Goal: Task Accomplishment & Management: Use online tool/utility

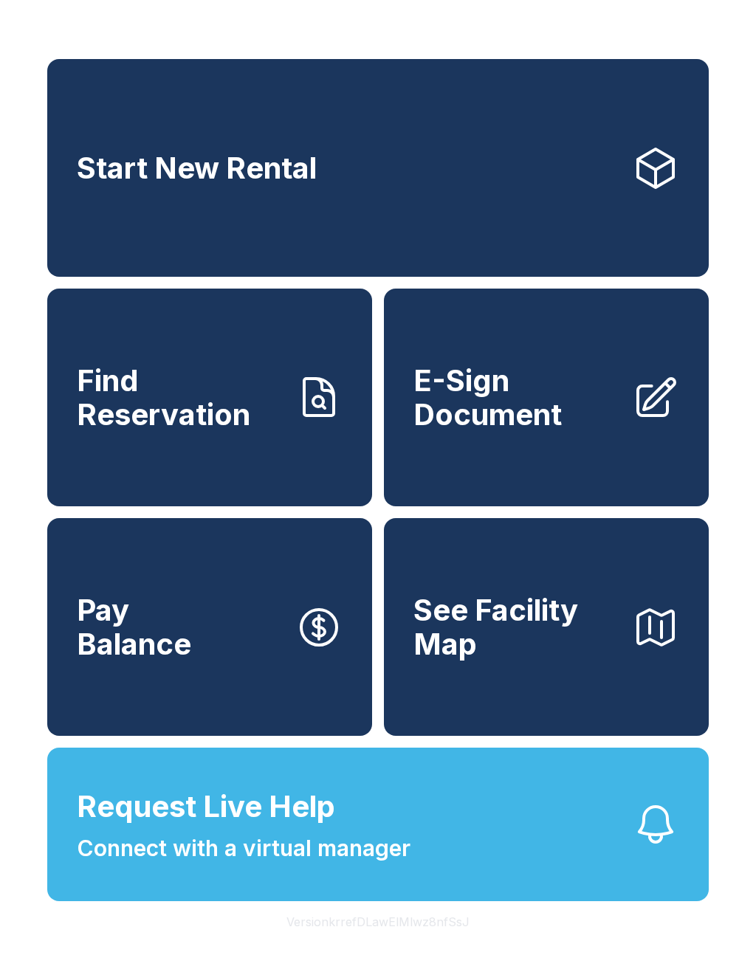
scroll to position [18, 0]
click at [202, 396] on span "Find Reservation" at bounding box center [180, 397] width 207 height 67
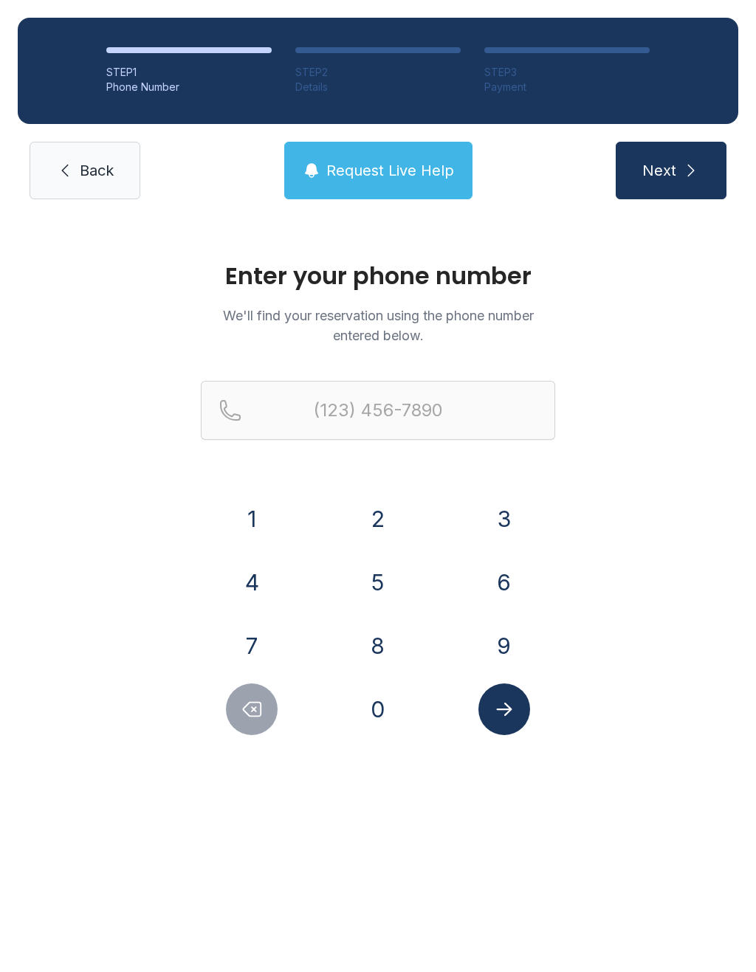
click at [388, 571] on button "5" at bounding box center [378, 583] width 52 height 52
click at [264, 572] on button "4" at bounding box center [252, 583] width 52 height 52
click at [388, 689] on button "0" at bounding box center [378, 710] width 52 height 52
click at [493, 591] on button "6" at bounding box center [504, 583] width 52 height 52
click at [388, 585] on button "5" at bounding box center [378, 583] width 52 height 52
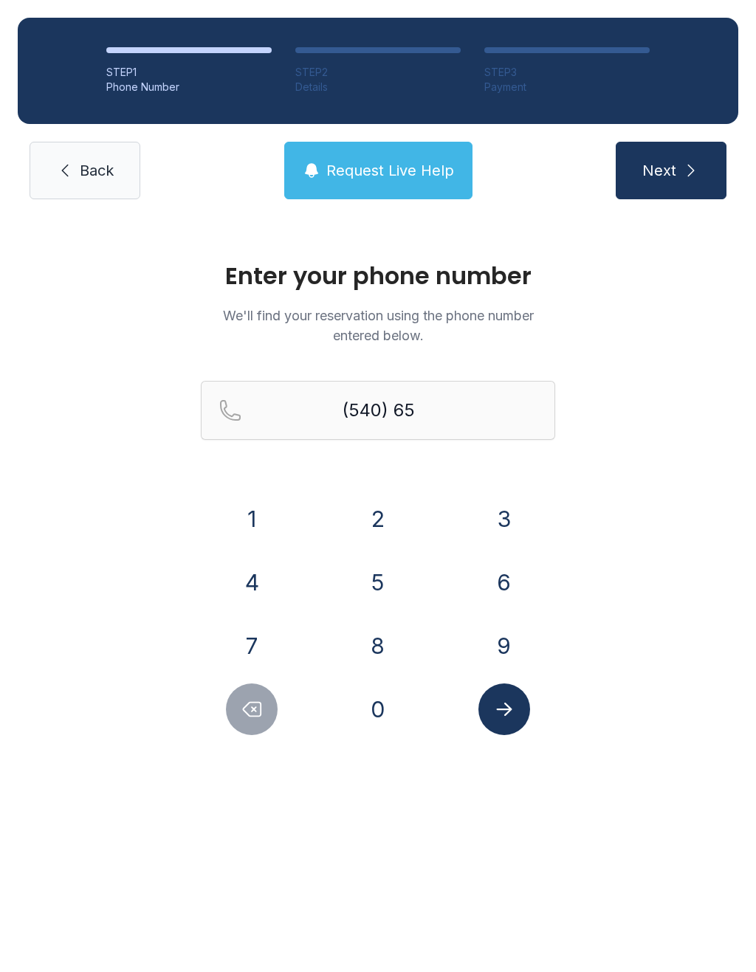
click at [387, 584] on button "5" at bounding box center [378, 583] width 52 height 52
click at [506, 515] on button "3" at bounding box center [504, 519] width 52 height 52
click at [388, 640] on button "8" at bounding box center [378, 646] width 52 height 52
click at [500, 521] on button "3" at bounding box center [504, 519] width 52 height 52
click at [258, 577] on button "4" at bounding box center [252, 583] width 52 height 52
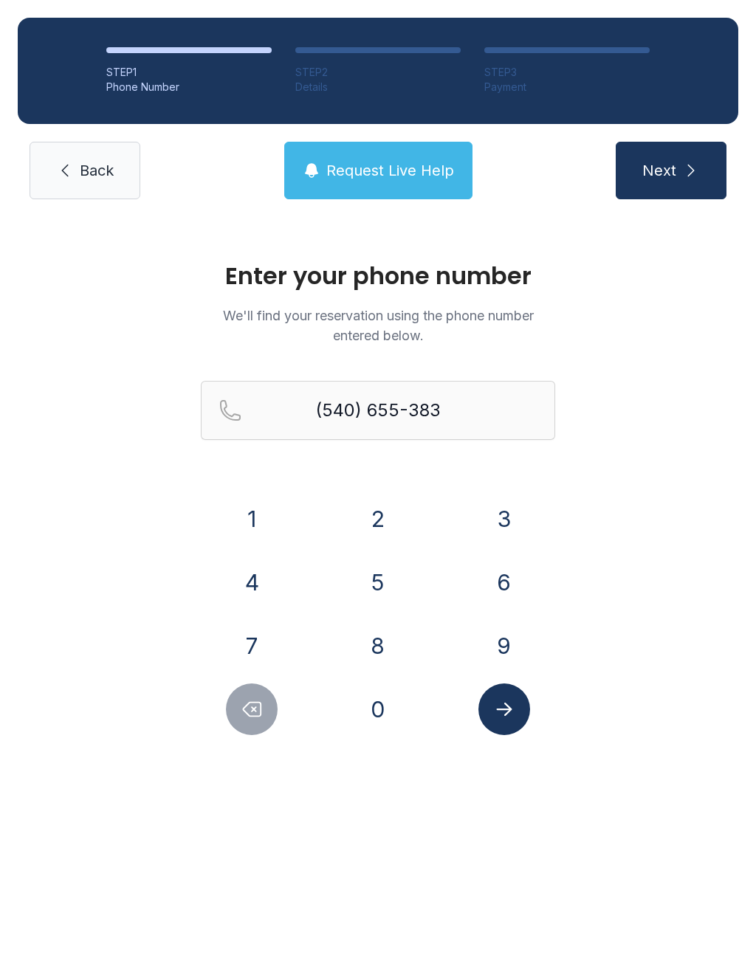
type input "[PHONE_NUMBER]"
click at [528, 701] on button "Submit lookup form" at bounding box center [504, 710] width 52 height 52
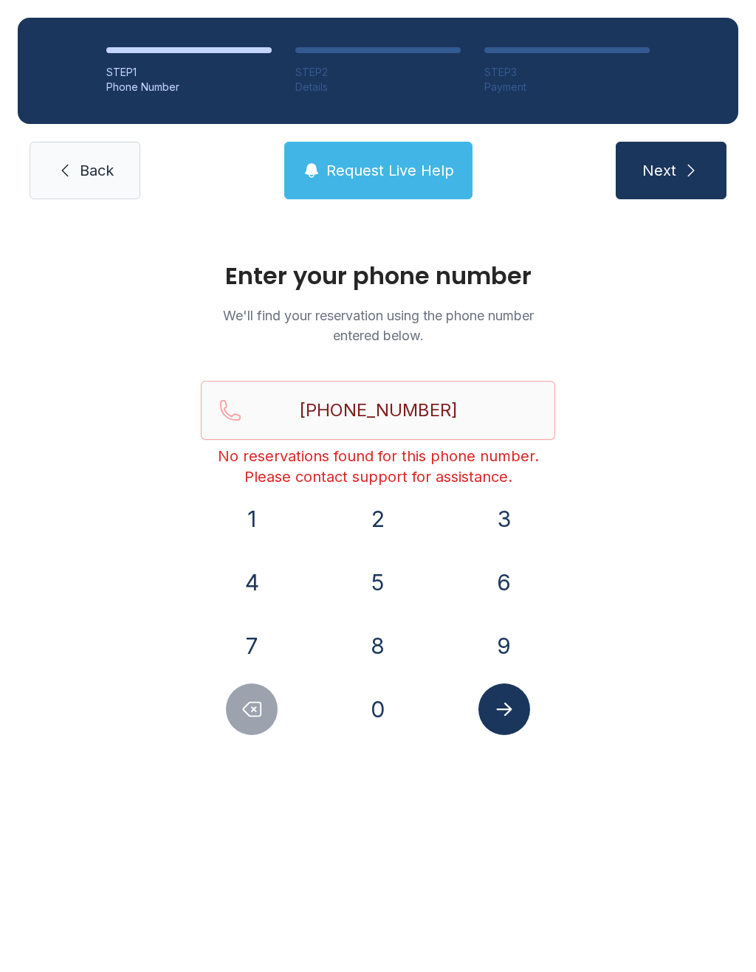
click at [517, 724] on button "Submit lookup form" at bounding box center [504, 710] width 52 height 52
click at [80, 172] on span "Back" at bounding box center [97, 170] width 34 height 21
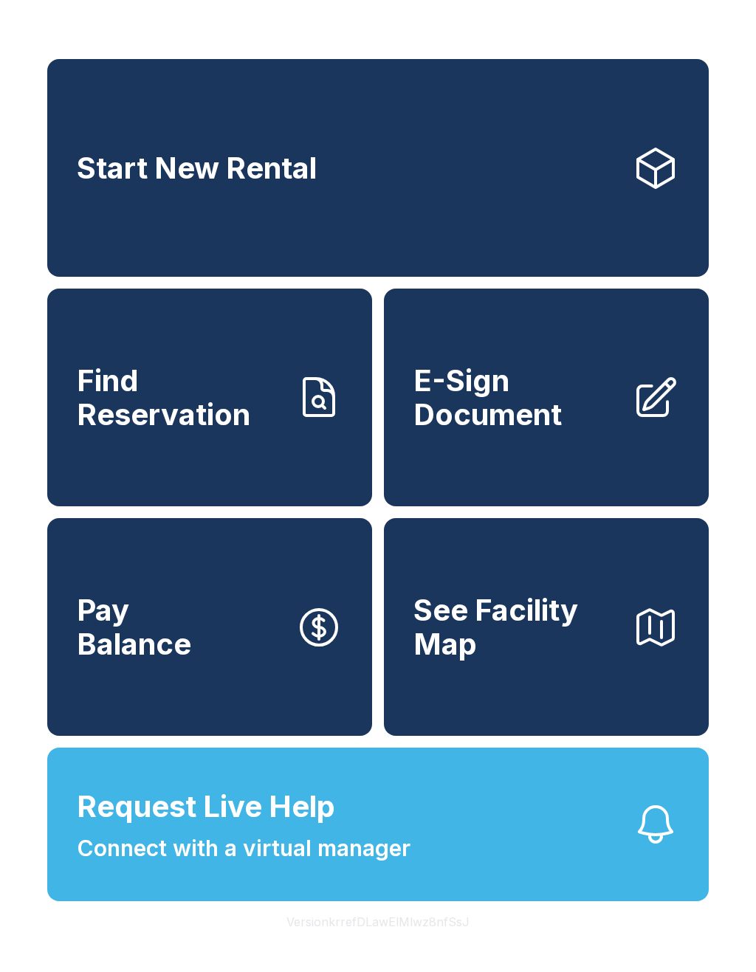
click at [449, 213] on link "Start New Rental" at bounding box center [377, 168] width 661 height 218
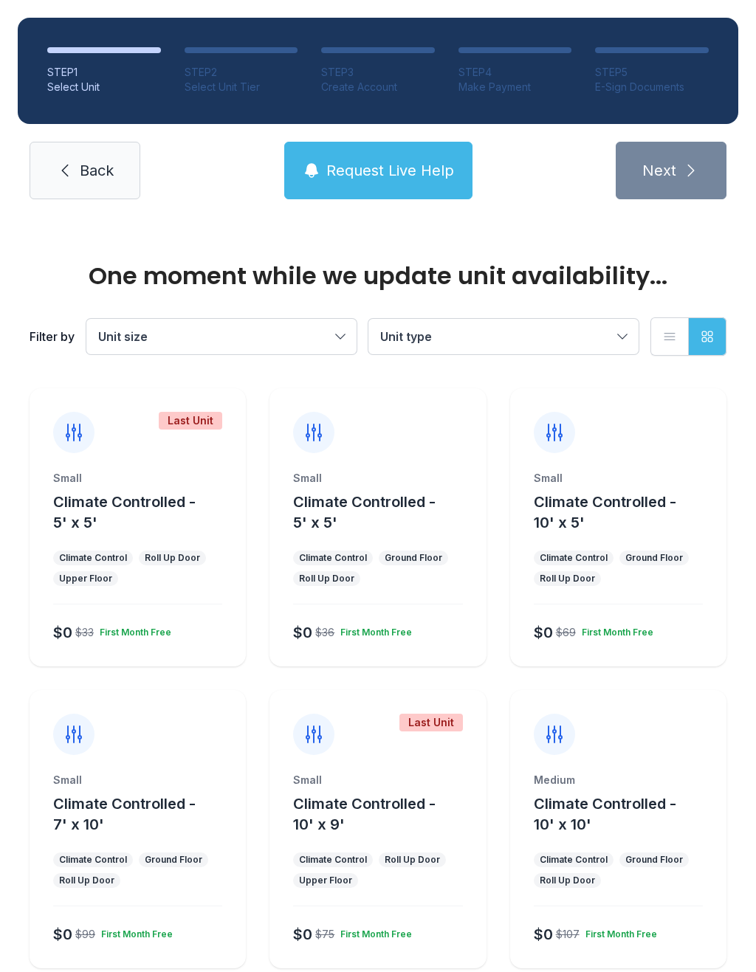
click at [92, 156] on link "Back" at bounding box center [85, 171] width 111 height 58
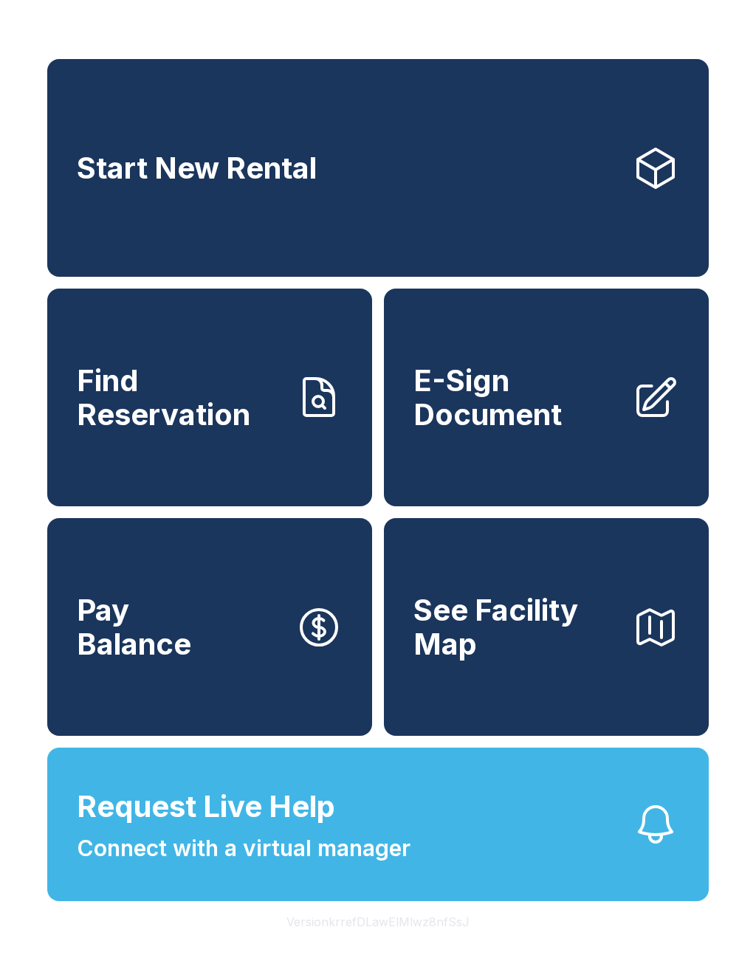
click at [283, 465] on link "Find Reservation" at bounding box center [209, 398] width 325 height 218
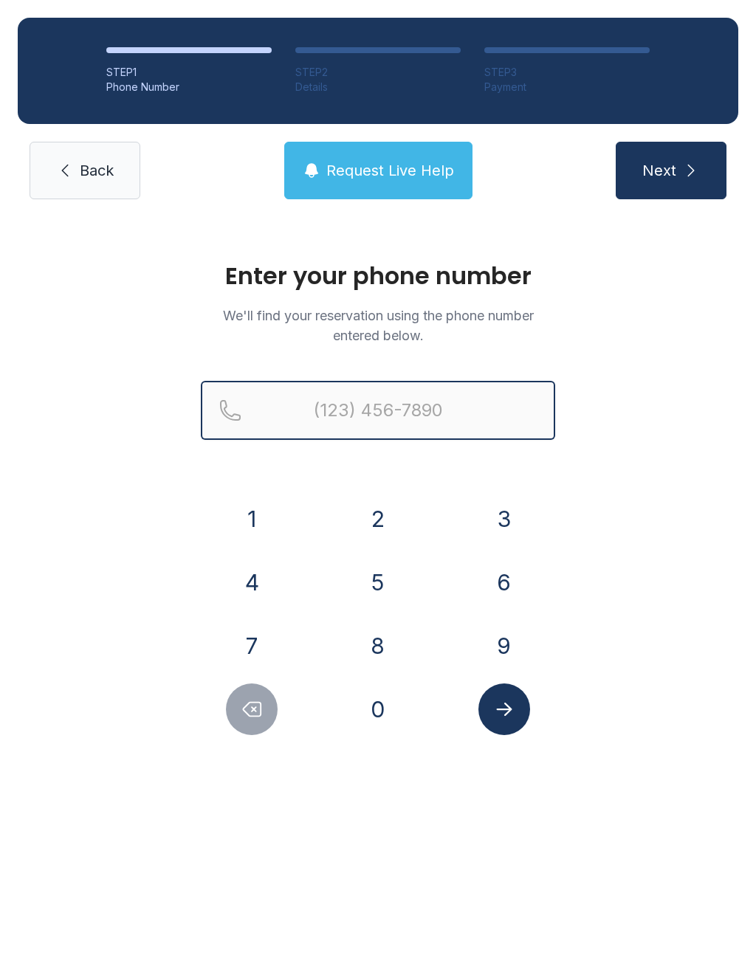
click at [388, 410] on input "Reservation phone number" at bounding box center [378, 410] width 354 height 59
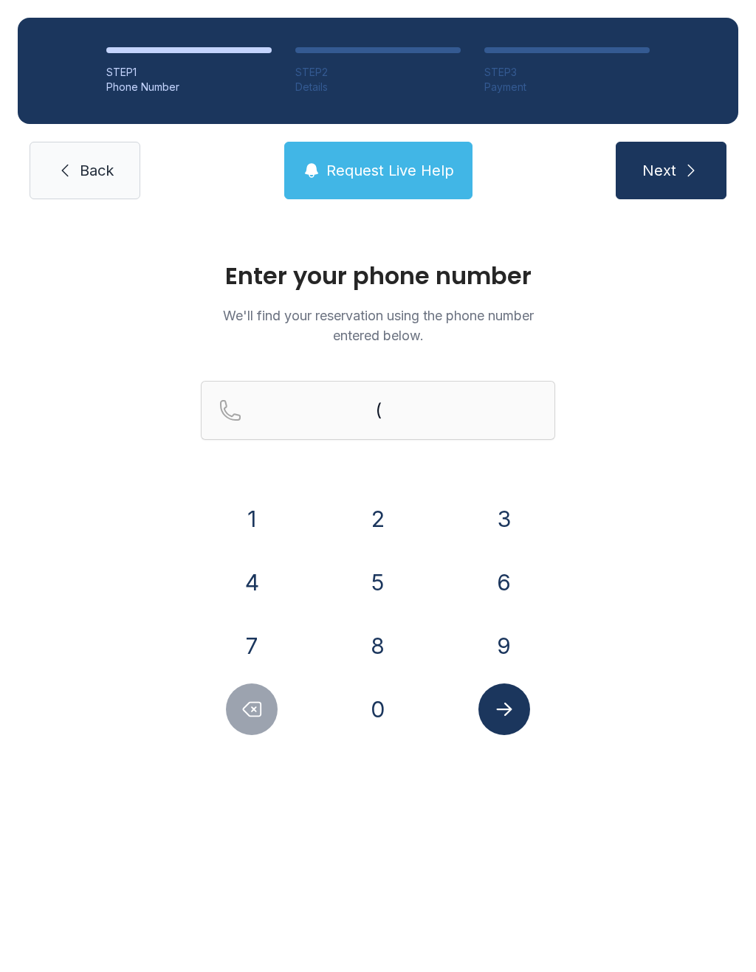
click at [373, 578] on button "5" at bounding box center [378, 583] width 52 height 52
click at [246, 564] on button "4" at bounding box center [252, 583] width 52 height 52
click at [388, 692] on button "0" at bounding box center [378, 710] width 52 height 52
click at [374, 583] on button "5" at bounding box center [378, 583] width 52 height 52
click at [518, 699] on button "Submit lookup form" at bounding box center [504, 710] width 52 height 52
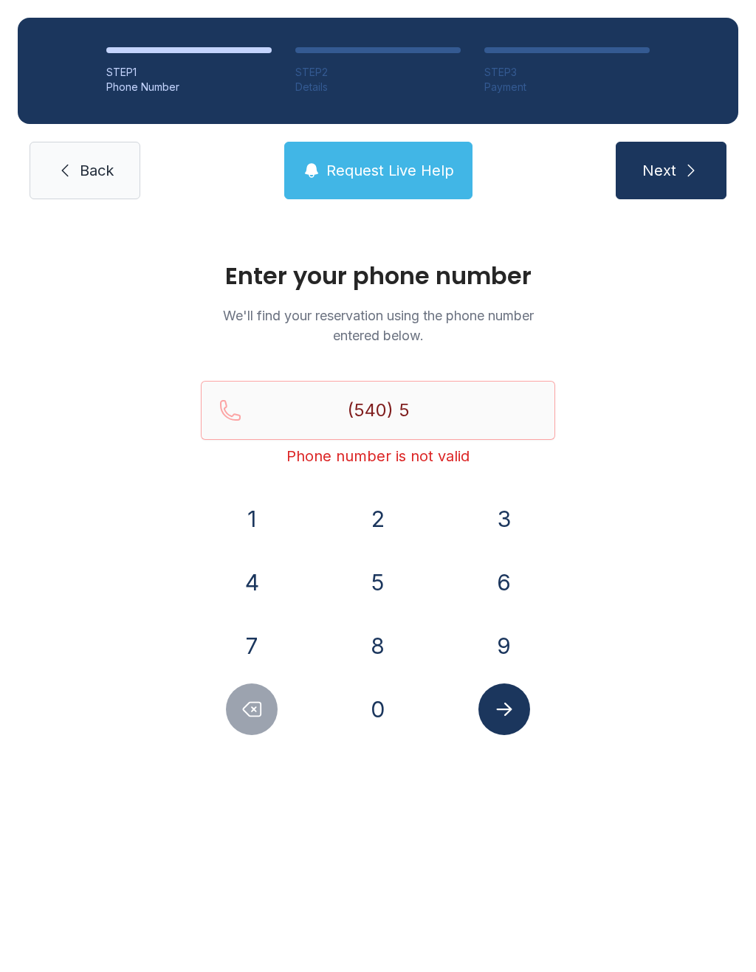
click at [251, 670] on button "7" at bounding box center [252, 646] width 52 height 52
click at [258, 712] on icon "Delete number" at bounding box center [252, 709] width 22 height 22
click at [258, 574] on button "4" at bounding box center [252, 583] width 52 height 52
click at [396, 707] on button "0" at bounding box center [378, 710] width 52 height 52
click at [495, 571] on button "6" at bounding box center [504, 583] width 52 height 52
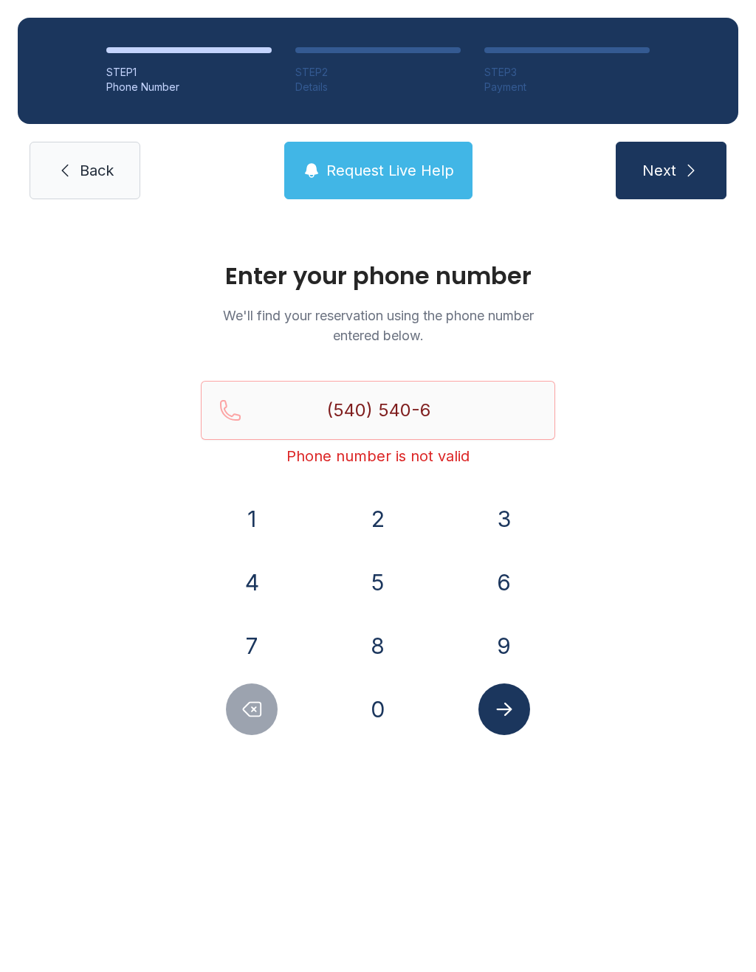
click at [379, 582] on button "5" at bounding box center [378, 583] width 52 height 52
click at [369, 581] on button "5" at bounding box center [378, 583] width 52 height 52
click at [267, 704] on button "Delete number" at bounding box center [252, 710] width 52 height 52
click at [266, 704] on button "Delete number" at bounding box center [252, 710] width 52 height 52
click at [238, 706] on button "Delete number" at bounding box center [252, 710] width 52 height 52
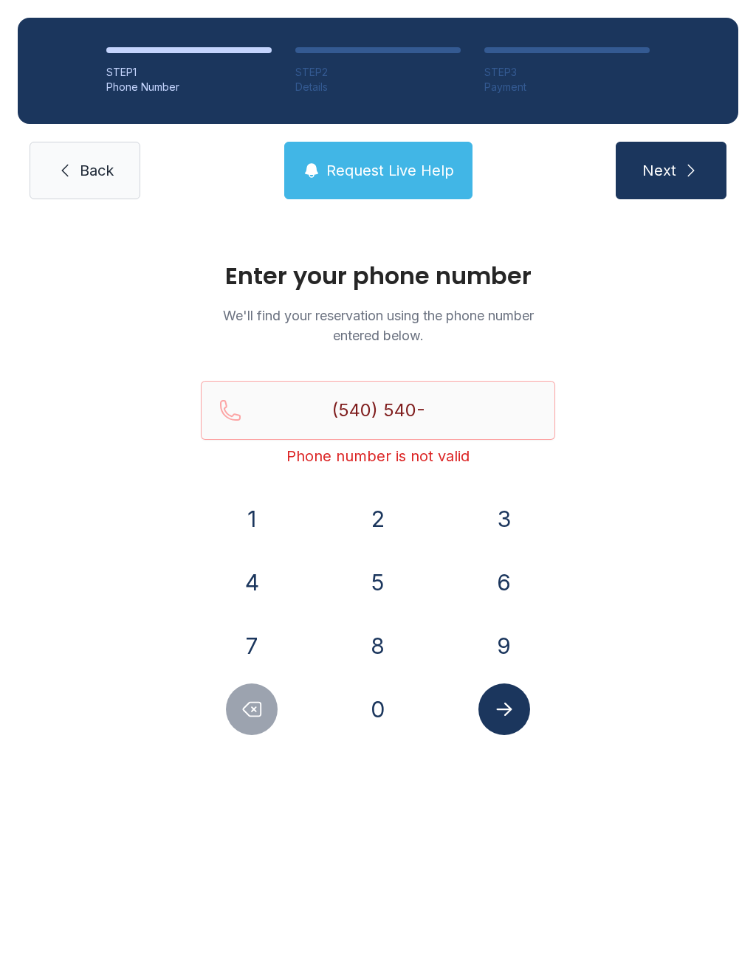
click at [238, 706] on button "Delete number" at bounding box center [252, 710] width 52 height 52
click at [236, 698] on button "Delete number" at bounding box center [252, 710] width 52 height 52
click at [236, 697] on button "Delete number" at bounding box center [252, 710] width 52 height 52
click at [495, 582] on button "6" at bounding box center [504, 583] width 52 height 52
click at [380, 593] on button "5" at bounding box center [378, 583] width 52 height 52
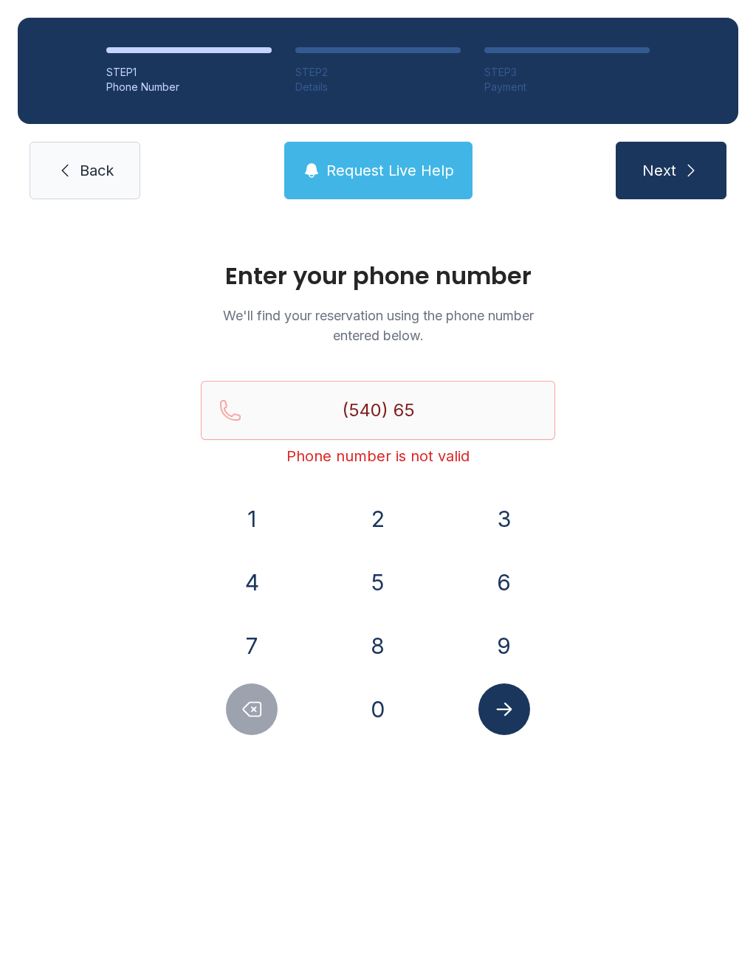
click at [373, 575] on button "5" at bounding box center [378, 583] width 52 height 52
click at [502, 509] on button "3" at bounding box center [504, 519] width 52 height 52
click at [388, 639] on button "8" at bounding box center [378, 646] width 52 height 52
click at [481, 530] on button "3" at bounding box center [504, 519] width 52 height 52
click at [267, 585] on button "4" at bounding box center [252, 583] width 52 height 52
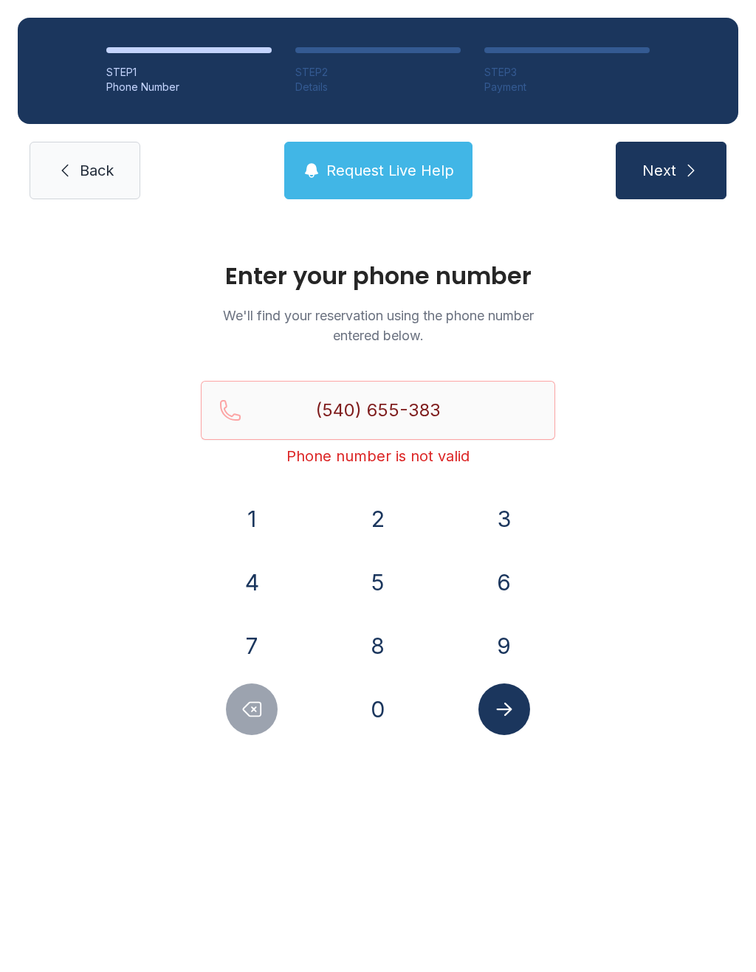
type input "[PHONE_NUMBER]"
click at [518, 716] on button "Submit lookup form" at bounding box center [504, 710] width 52 height 52
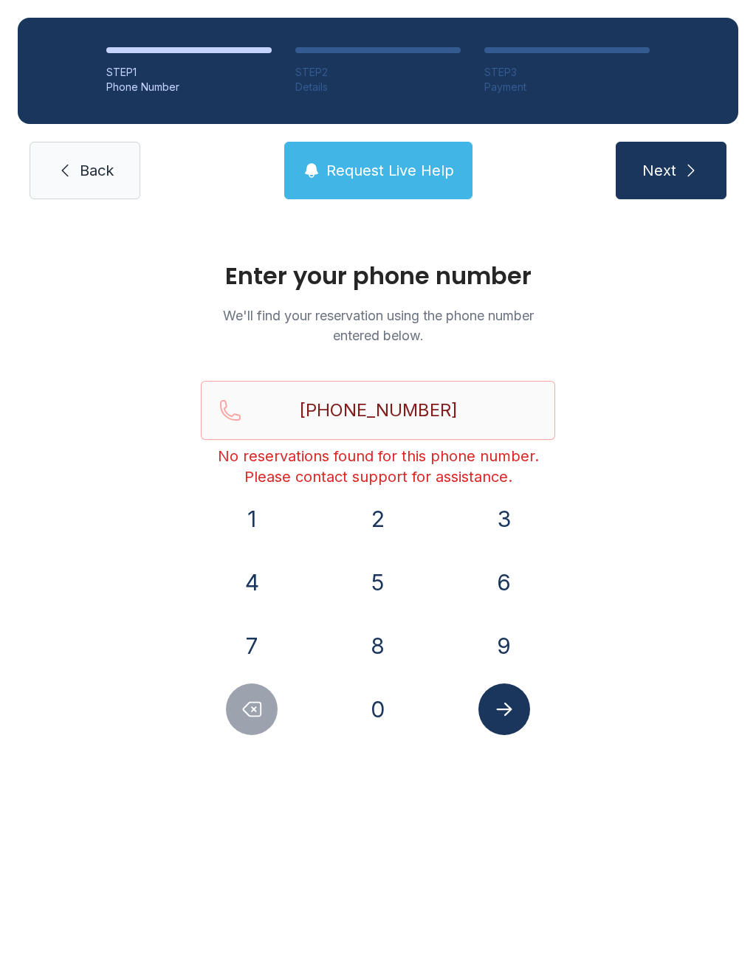
click at [417, 157] on button "Request Live Help" at bounding box center [378, 171] width 188 height 58
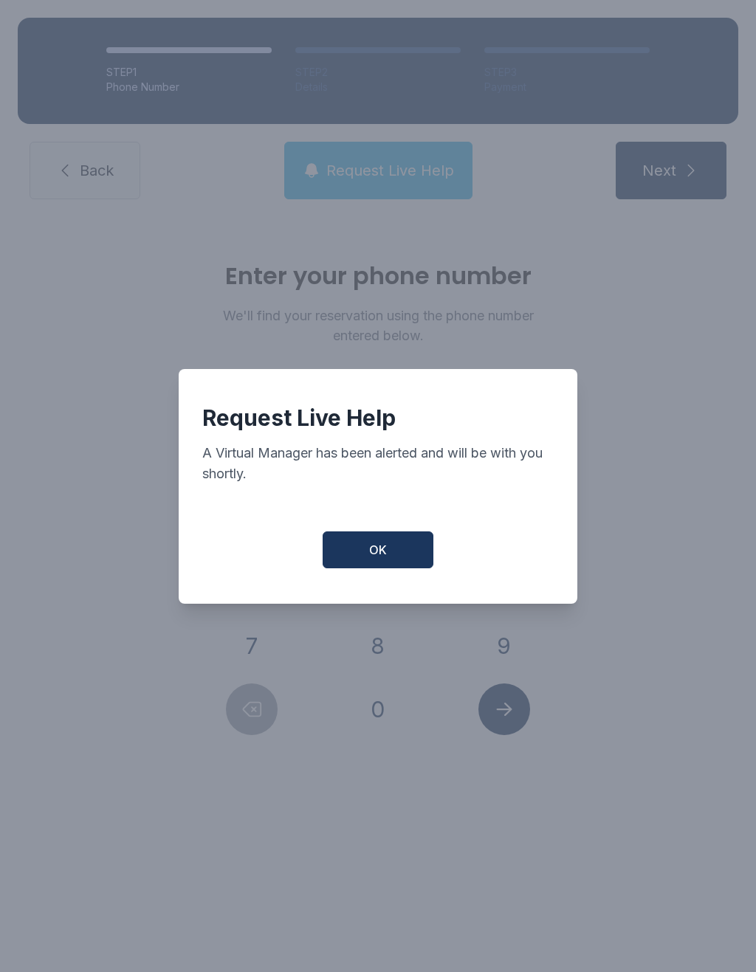
click at [400, 542] on button "OK" at bounding box center [378, 550] width 111 height 37
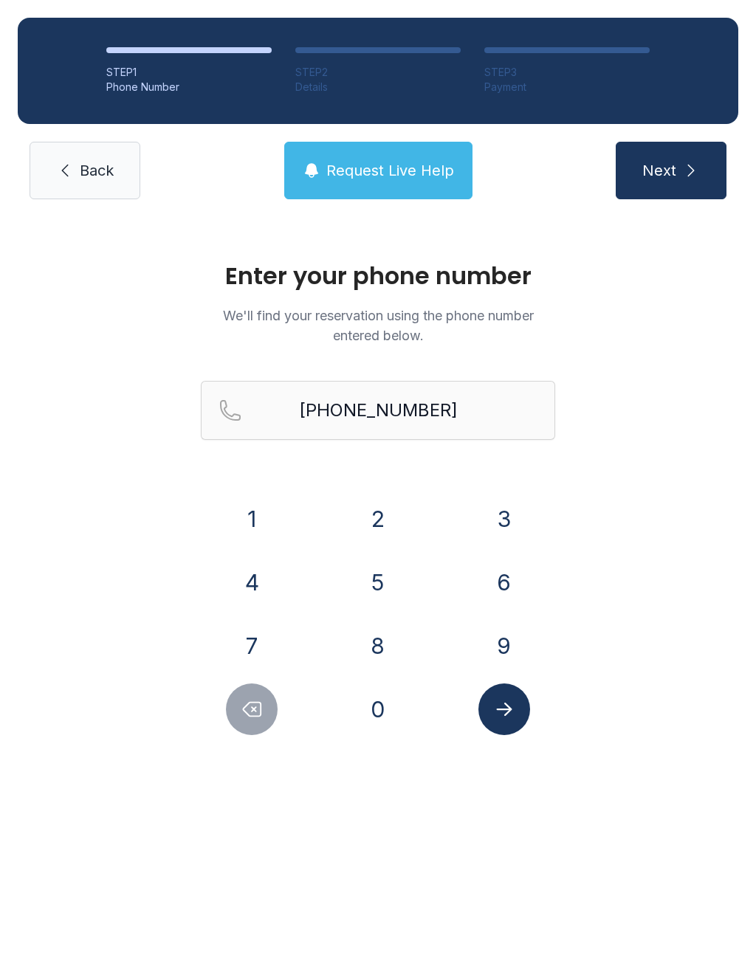
click at [406, 162] on span "Request Live Help" at bounding box center [390, 170] width 128 height 21
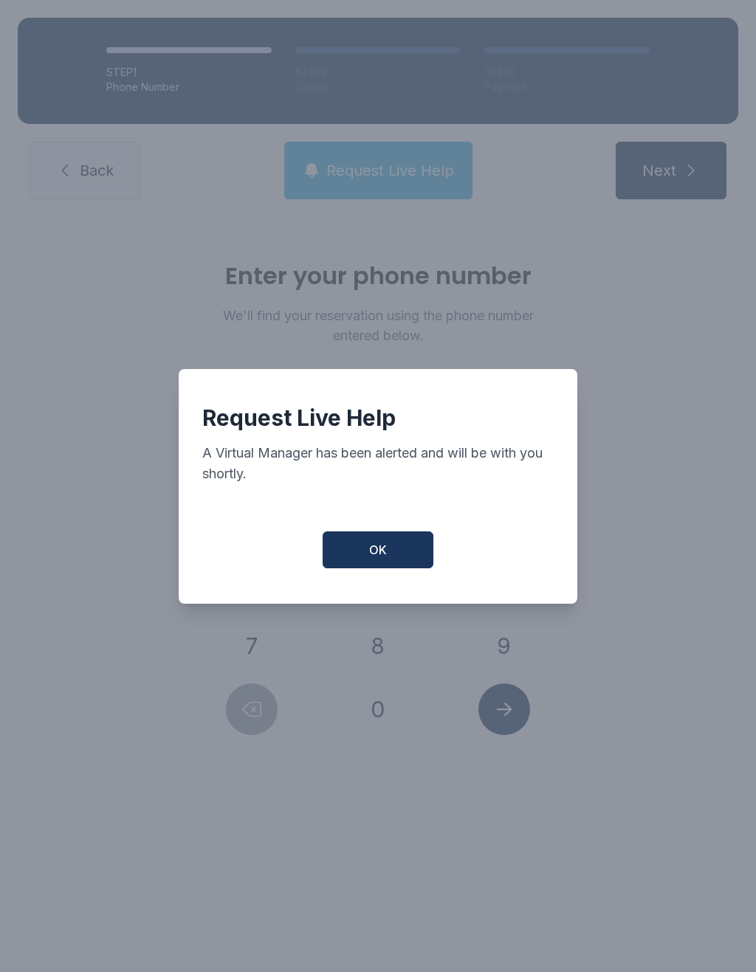
click at [383, 559] on span "OK" at bounding box center [378, 550] width 18 height 18
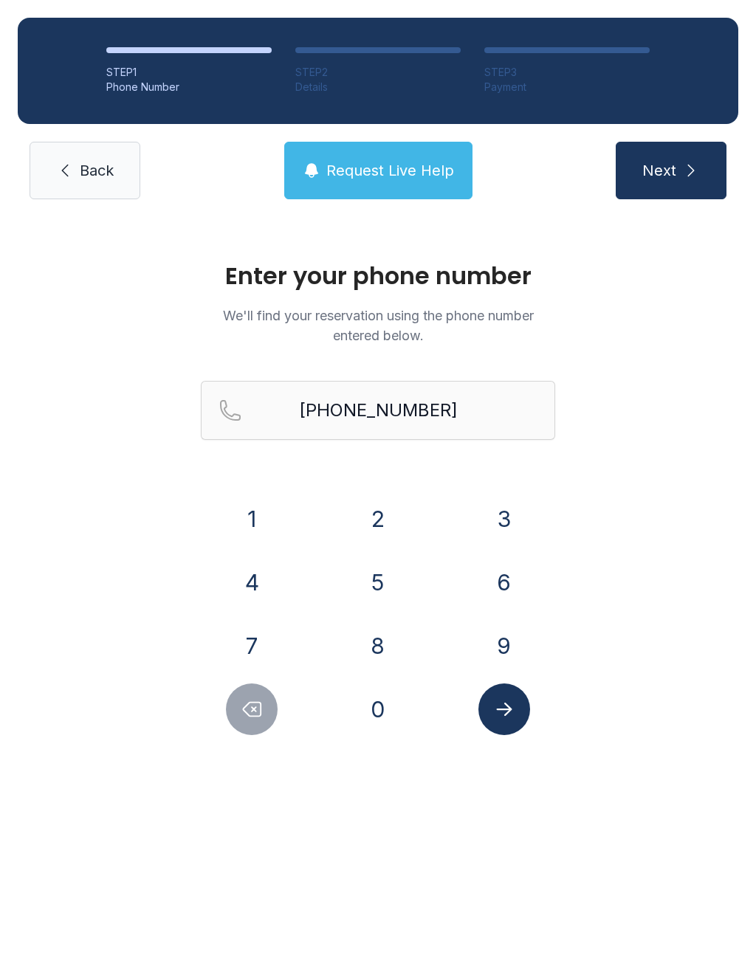
click at [94, 183] on link "Back" at bounding box center [85, 171] width 111 height 58
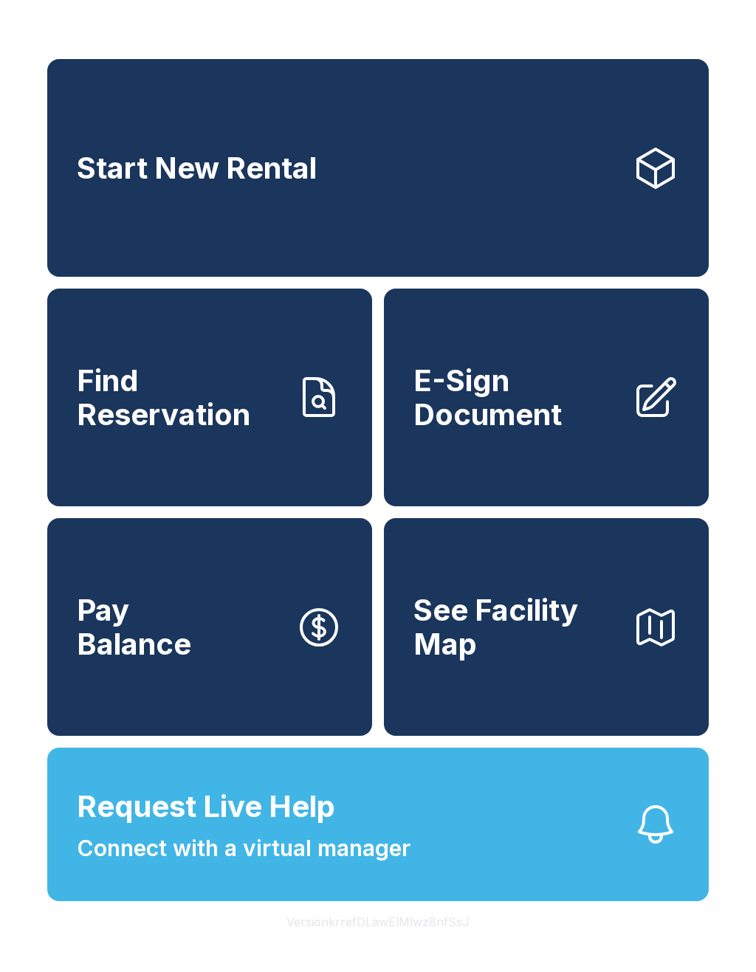
click at [221, 865] on span "Connect with a virtual manager" at bounding box center [244, 848] width 334 height 33
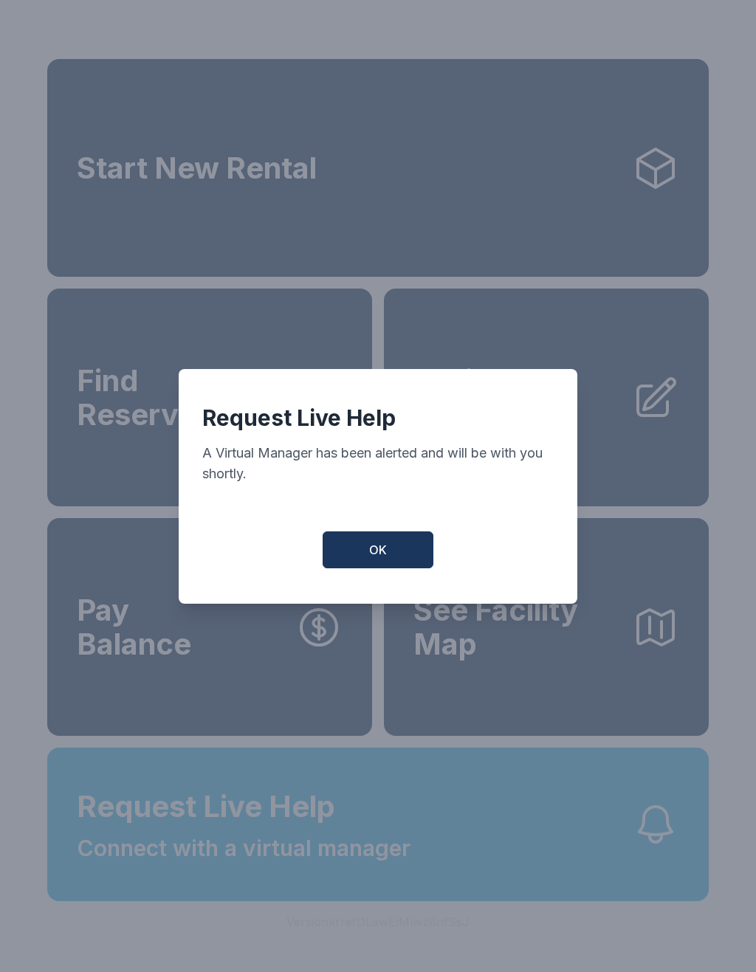
click at [351, 565] on button "OK" at bounding box center [378, 550] width 111 height 37
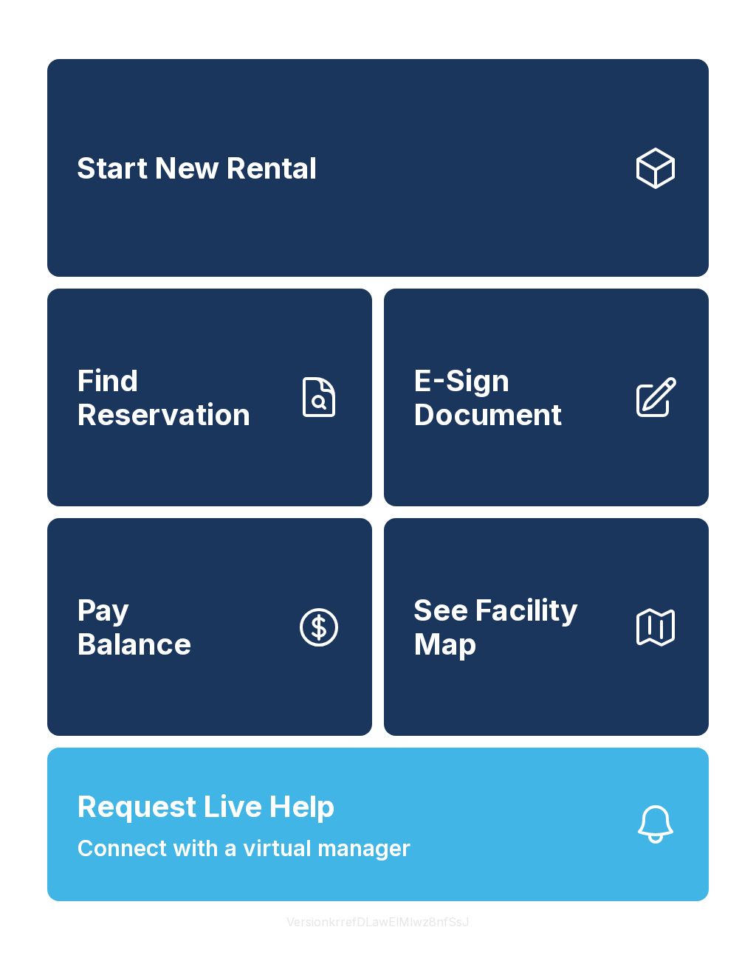
click at [586, 661] on span "See Facility Map" at bounding box center [516, 627] width 207 height 67
